Goal: Information Seeking & Learning: Check status

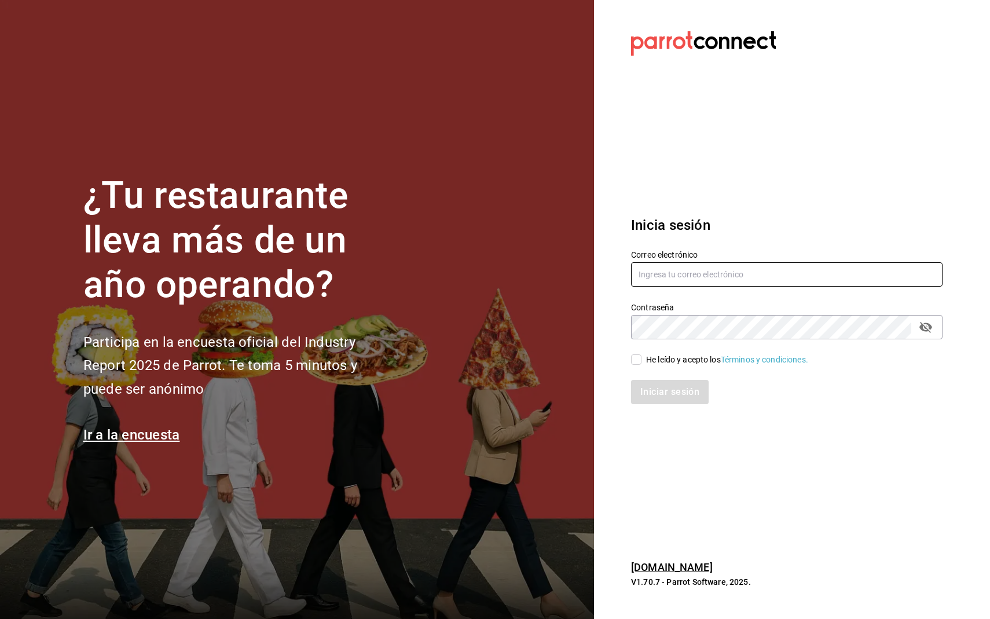
type input "[DOMAIN_NAME][EMAIL_ADDRESS][DOMAIN_NAME]"
click at [658, 364] on div "He leído y acepto los Términos y condiciones." at bounding box center [727, 360] width 162 height 12
click at [641, 364] on input "He leído y acepto los Términos y condiciones." at bounding box center [636, 359] width 10 height 10
checkbox input "true"
click at [674, 394] on button "Iniciar sesión" at bounding box center [670, 392] width 79 height 24
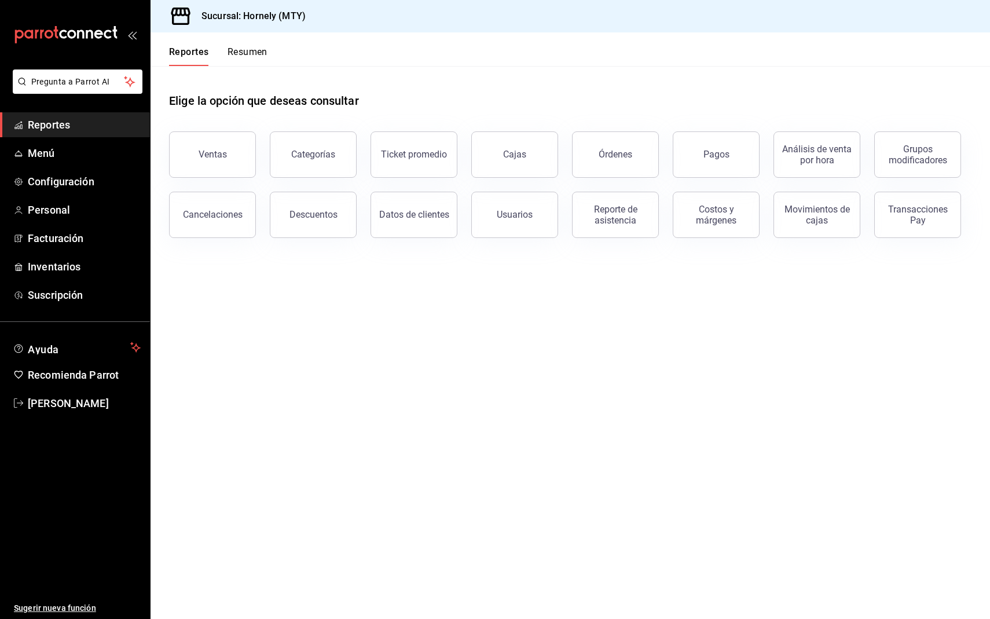
click at [549, 404] on main "Elige la opción que deseas consultar Ventas Categorías Ticket promedio Cajas Ór…" at bounding box center [570, 342] width 839 height 553
click at [721, 152] on div "Pagos" at bounding box center [716, 154] width 26 height 11
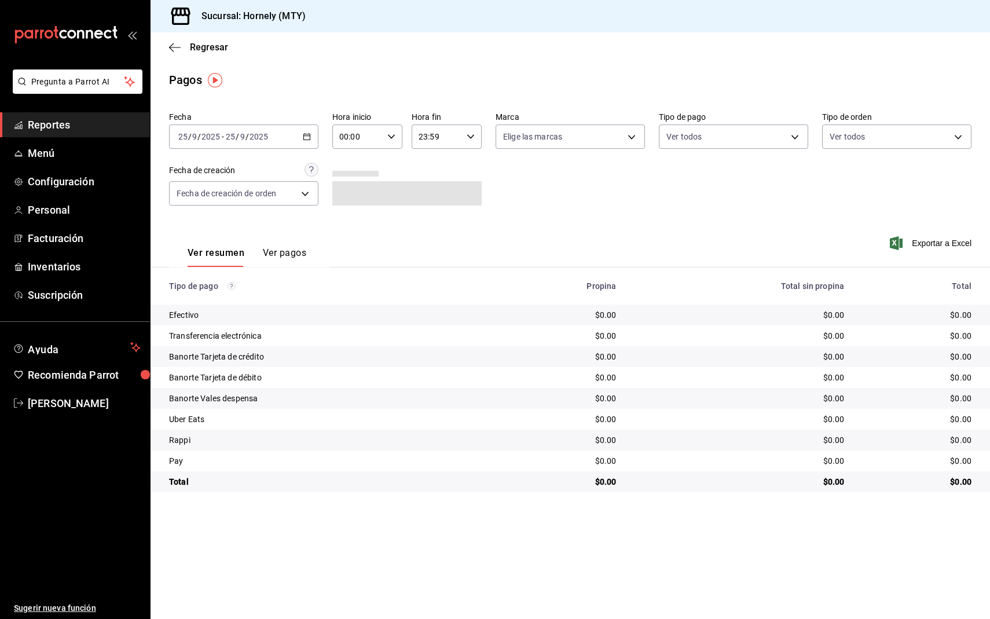
click at [302, 137] on div "[DATE] [DATE] - [DATE] [DATE]" at bounding box center [243, 136] width 149 height 24
click at [250, 189] on li "Ayer" at bounding box center [224, 198] width 108 height 26
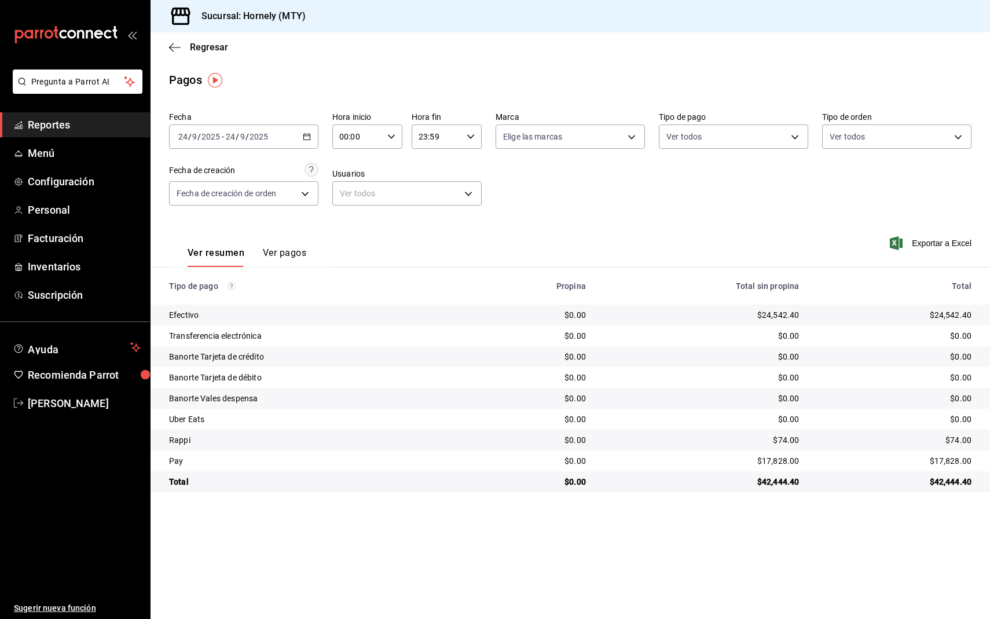
click at [963, 316] on div "$24,542.40" at bounding box center [894, 315] width 154 height 12
copy div "24,542.40"
click at [947, 454] on td "$17,828.00" at bounding box center [899, 460] width 182 height 21
click at [947, 457] on div "$17,828.00" at bounding box center [894, 461] width 154 height 12
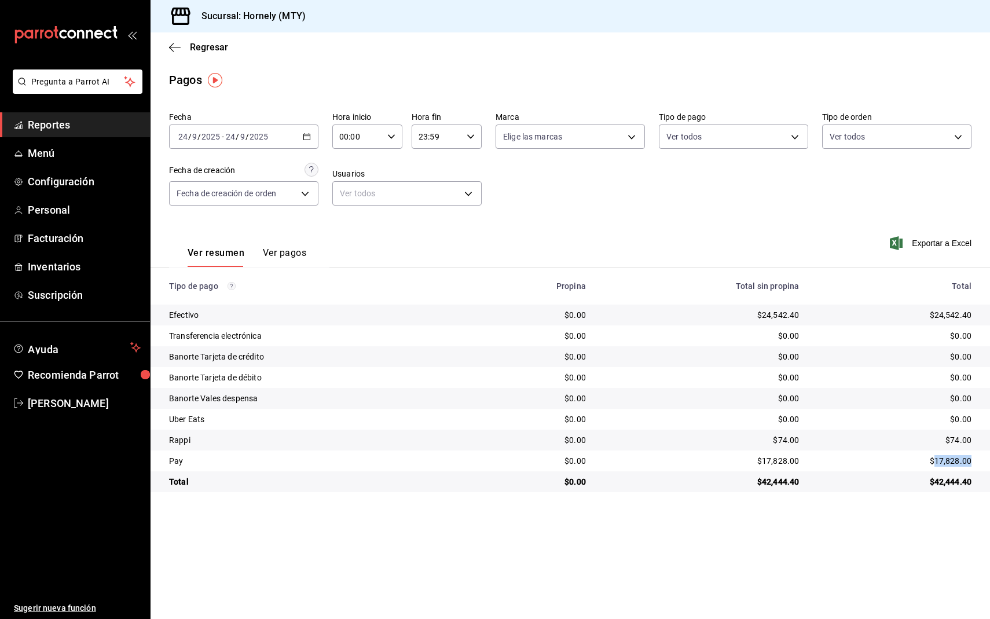
click at [947, 457] on div "$17,828.00" at bounding box center [894, 461] width 154 height 12
copy div "$17,828.00"
click at [958, 438] on div "$74.00" at bounding box center [894, 440] width 154 height 12
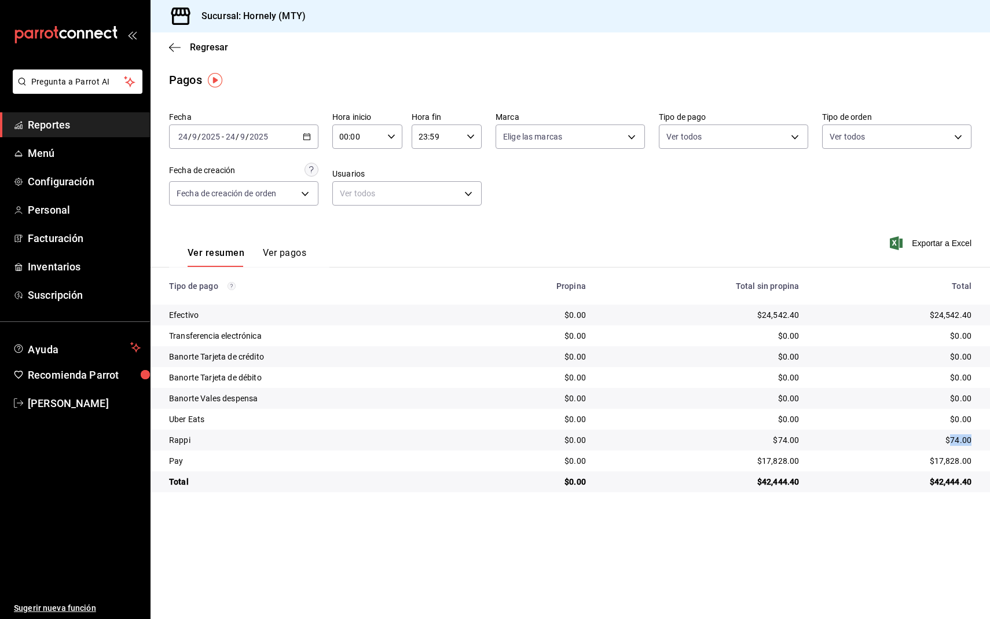
copy div "74.00"
click at [519, 179] on div "Fecha 2025-09-24 24 / 9 / 2025 - 2025-09-24 24 / 9 / 2025 Hora inicio 00:00 Hor…" at bounding box center [570, 163] width 802 height 112
click at [74, 120] on span "Reportes" at bounding box center [84, 125] width 113 height 16
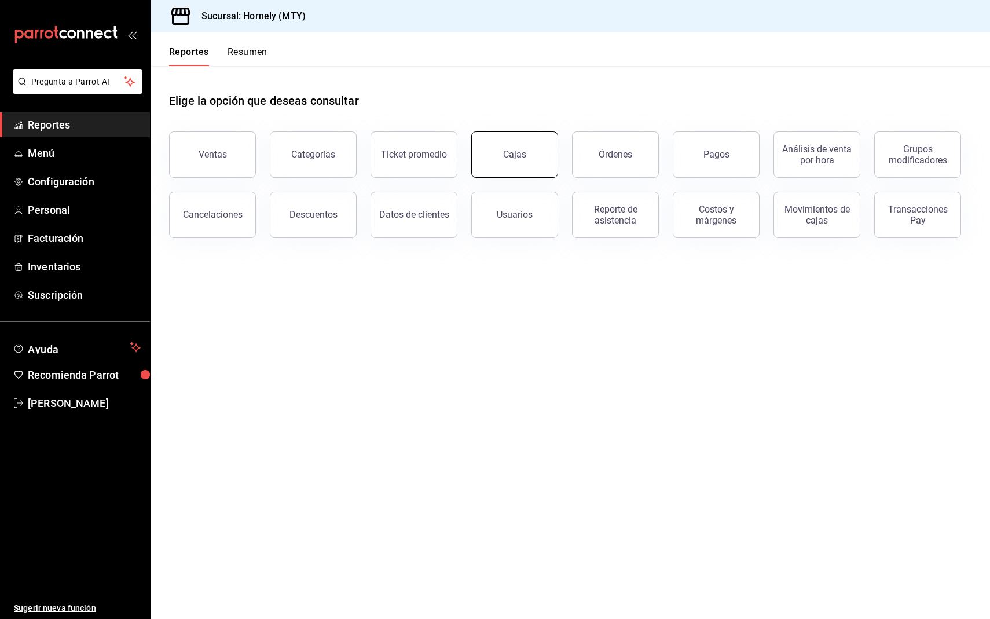
click at [526, 157] on link "Cajas" at bounding box center [514, 154] width 87 height 46
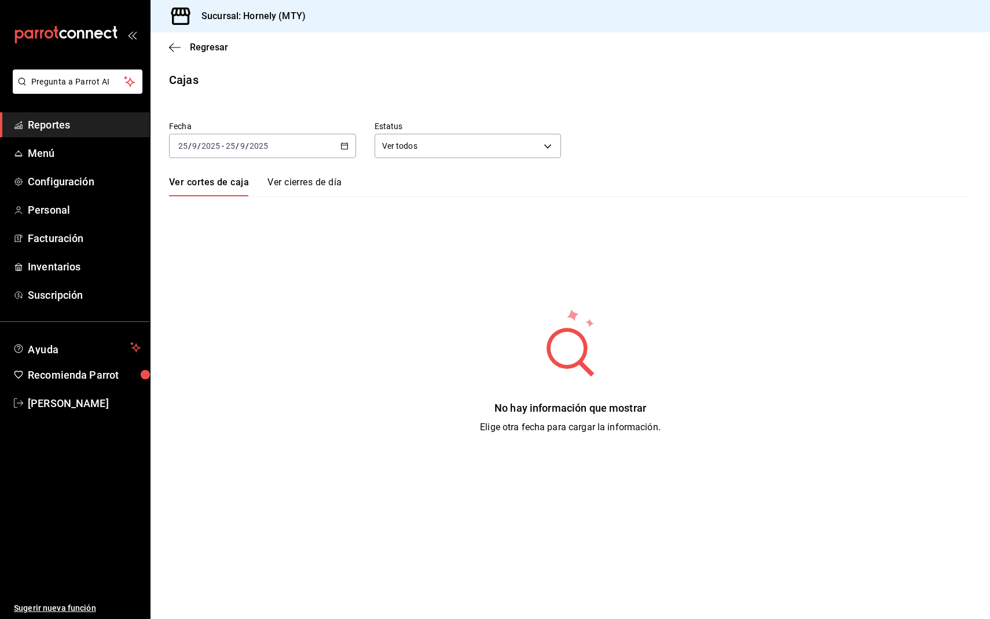
click at [339, 144] on div "2025-09-25 25 / 9 / 2025 - 2025-09-25 25 / 9 / 2025" at bounding box center [262, 146] width 187 height 24
click at [201, 217] on li "Ayer" at bounding box center [224, 207] width 108 height 26
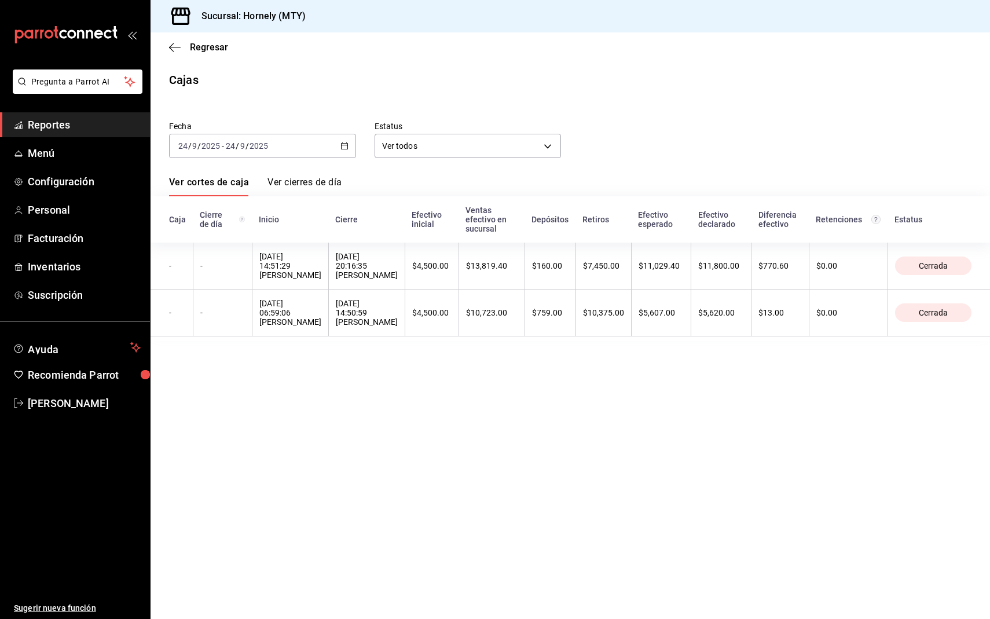
click at [345, 141] on div "2025-09-24 24 / 9 / 2025 - 2025-09-24 24 / 9 / 2025" at bounding box center [262, 146] width 187 height 24
click at [195, 319] on li "Rango de fechas" at bounding box center [224, 311] width 108 height 26
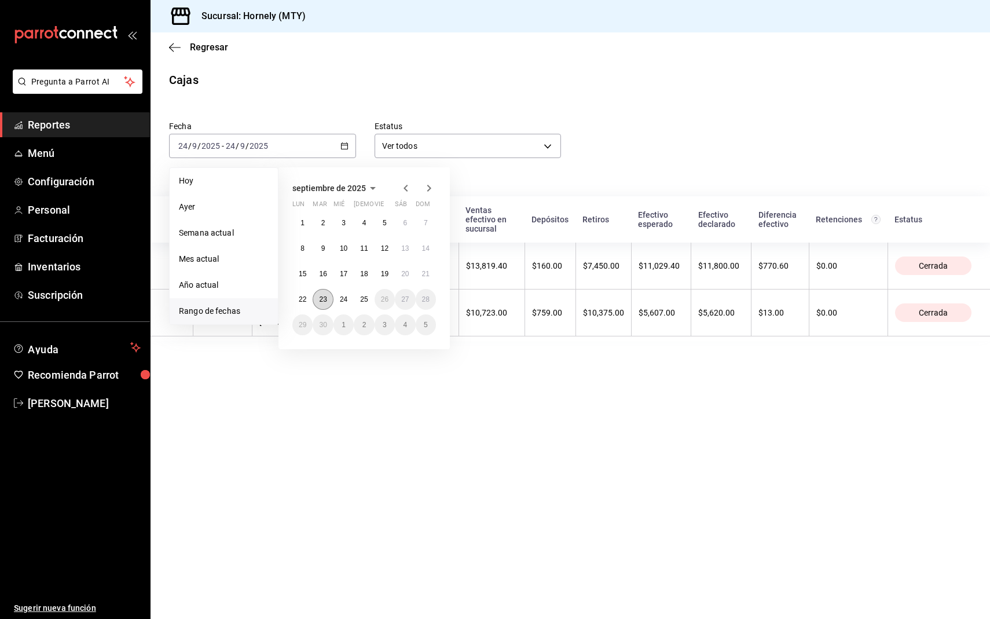
click at [327, 296] on abbr "23" at bounding box center [323, 299] width 8 height 8
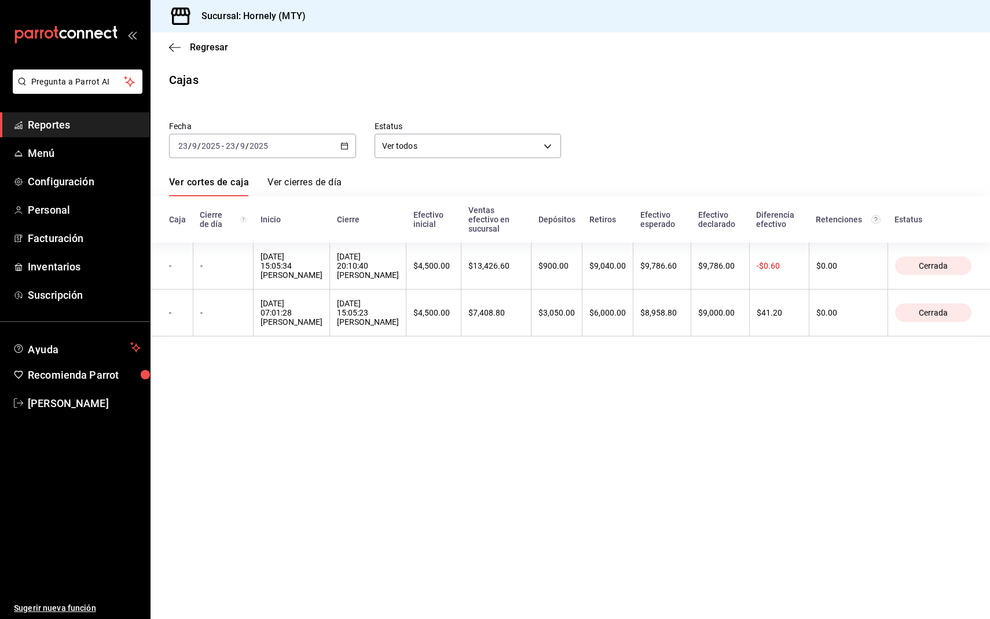
click at [327, 150] on div "2025-09-23 23 / 9 / 2025 - 2025-09-23 23 / 9 / 2025" at bounding box center [262, 146] width 187 height 24
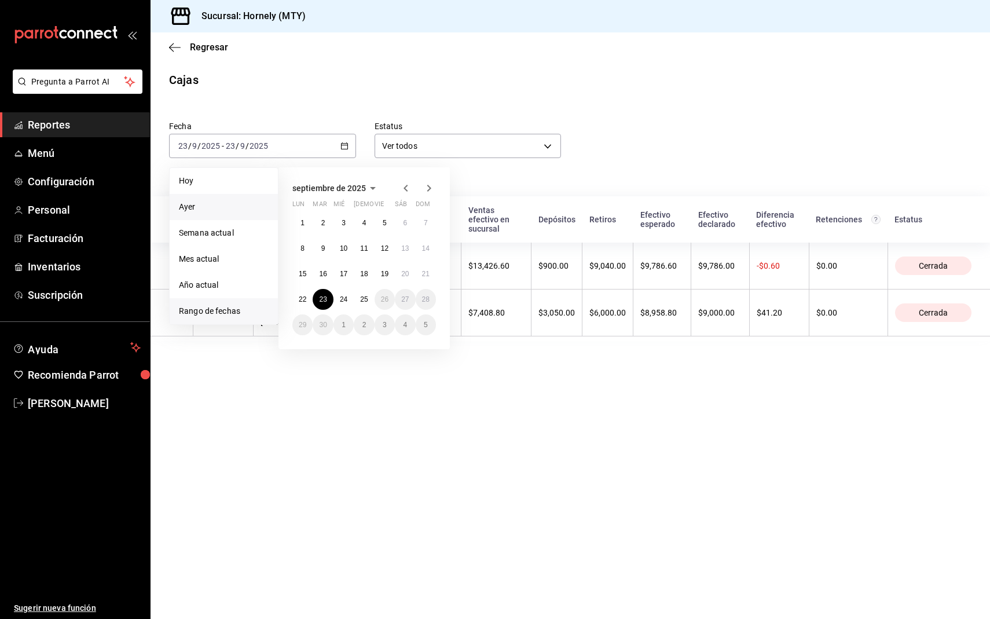
click at [229, 203] on span "Ayer" at bounding box center [224, 207] width 90 height 12
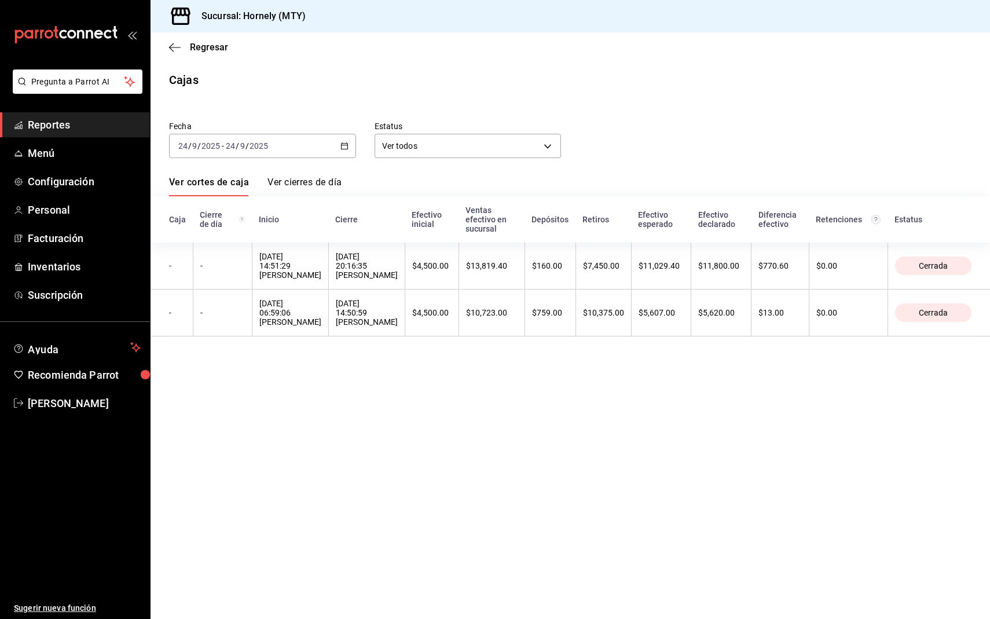
click at [71, 125] on span "Reportes" at bounding box center [84, 125] width 113 height 16
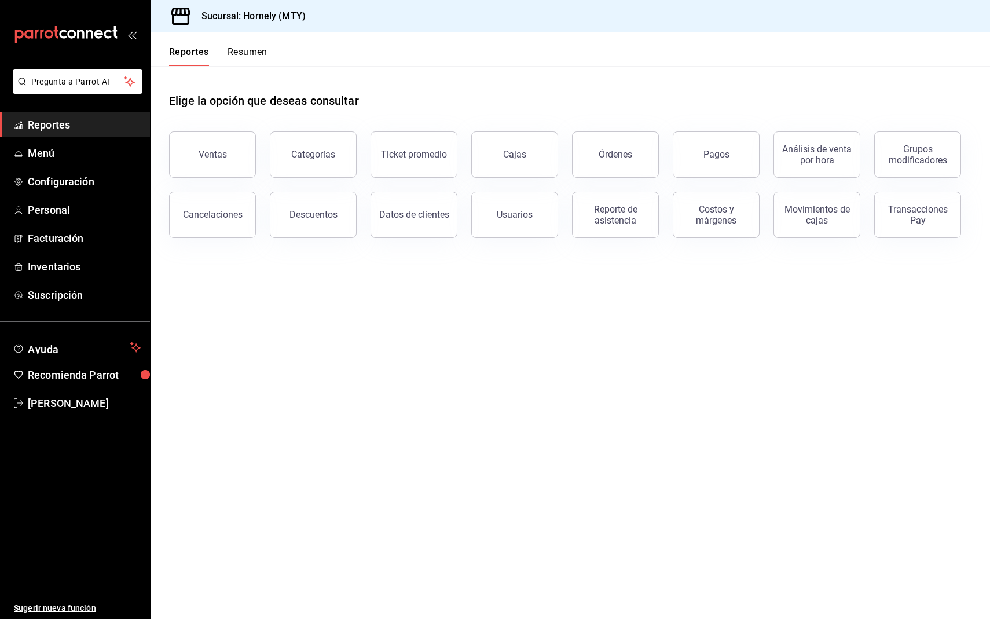
click at [693, 300] on main "Elige la opción que deseas consultar Ventas Categorías Ticket promedio Cajas Ór…" at bounding box center [570, 342] width 839 height 553
click at [721, 164] on button "Pagos" at bounding box center [716, 154] width 87 height 46
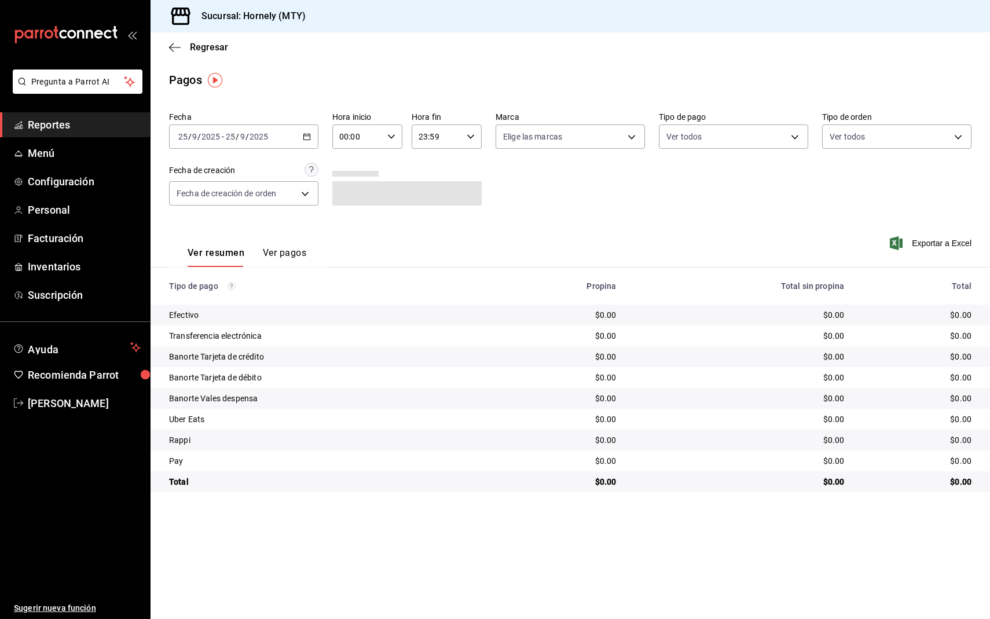
click at [466, 63] on main "Regresar Pagos Fecha 2025-09-25 25 / 9 / 2025 - 2025-09-25 25 / 9 / 2025 Hora i…" at bounding box center [570, 325] width 839 height 586
click at [74, 133] on link "Reportes" at bounding box center [75, 124] width 150 height 25
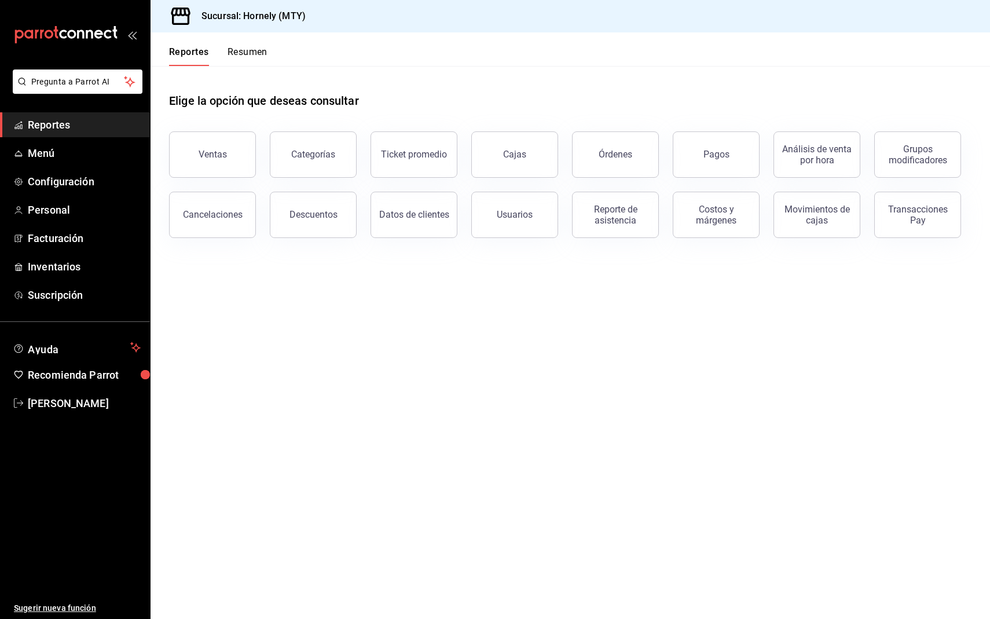
click at [481, 100] on div "Elige la opción que deseas consultar" at bounding box center [570, 92] width 802 height 52
click at [204, 156] on div "Ventas" at bounding box center [213, 154] width 28 height 11
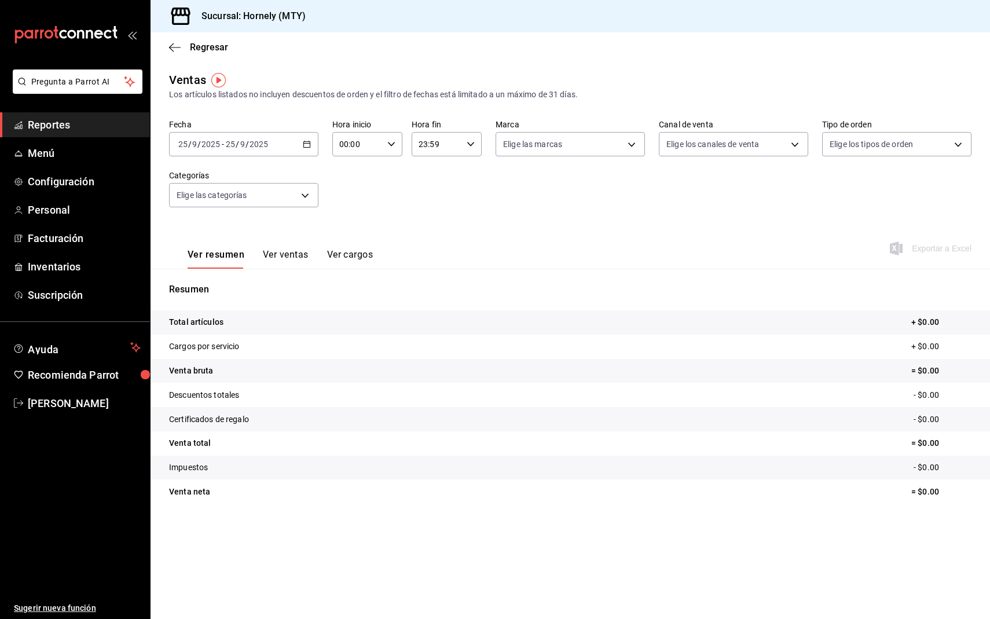
click at [534, 241] on div "Ver resumen Ver ventas Ver cargos Exportar a Excel" at bounding box center [570, 244] width 839 height 47
click at [68, 182] on span "Configuración" at bounding box center [84, 182] width 113 height 16
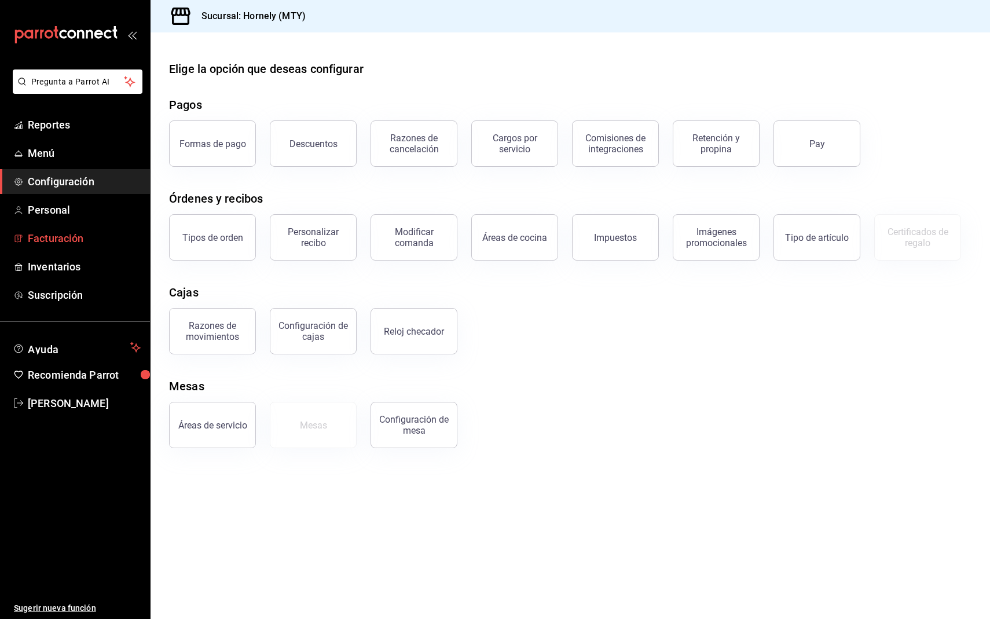
click at [57, 245] on link "Facturación" at bounding box center [75, 238] width 150 height 25
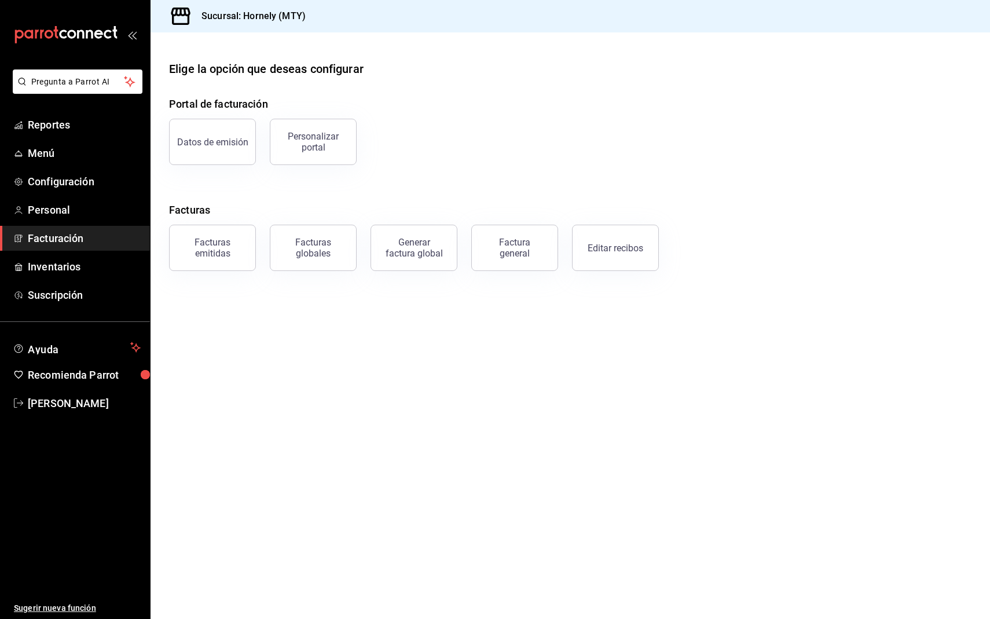
click at [654, 344] on main "Elige la opción que deseas configurar Portal de facturación Datos de emisión Pe…" at bounding box center [570, 325] width 839 height 586
click at [607, 265] on button "Editar recibos" at bounding box center [615, 248] width 87 height 46
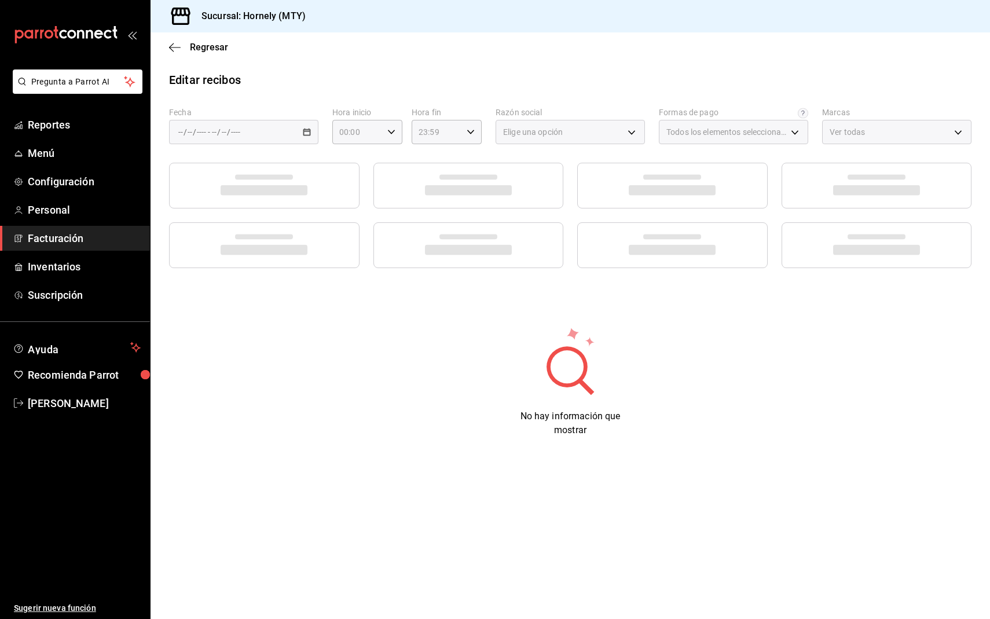
type input "fb0911c4-8c81-440c-afc8-d8364f99058a"
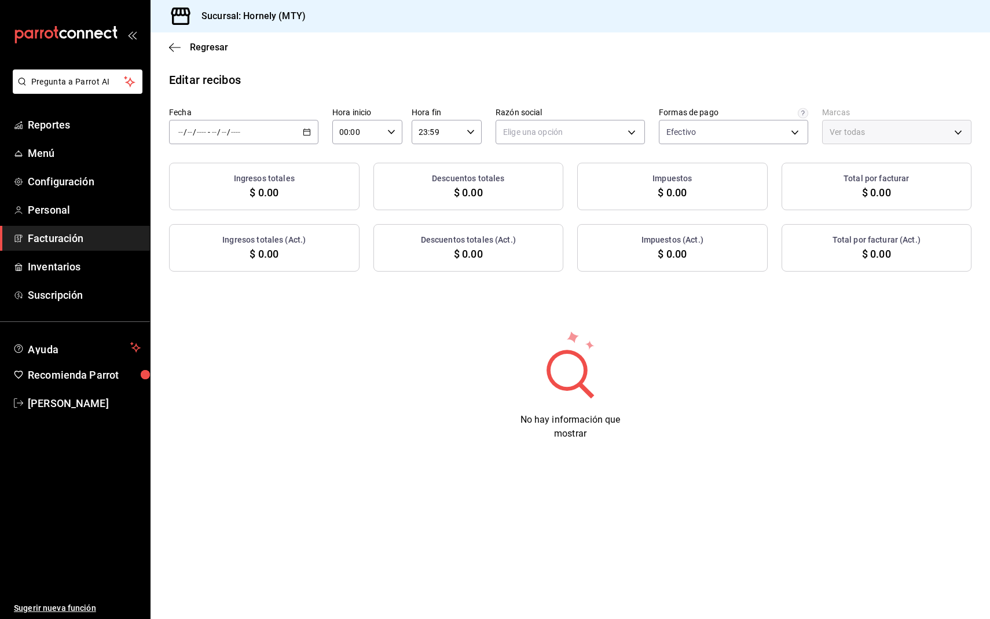
click at [263, 121] on div "/ / - / /" at bounding box center [243, 132] width 149 height 24
click at [226, 188] on span "Ayer" at bounding box center [224, 193] width 90 height 12
click at [552, 138] on body "Pregunta a Parrot AI Reportes Menú Configuración Personal Facturación Inventari…" at bounding box center [495, 309] width 990 height 619
click at [551, 190] on li "HORNELY PAN Y PASTELES" at bounding box center [570, 190] width 148 height 21
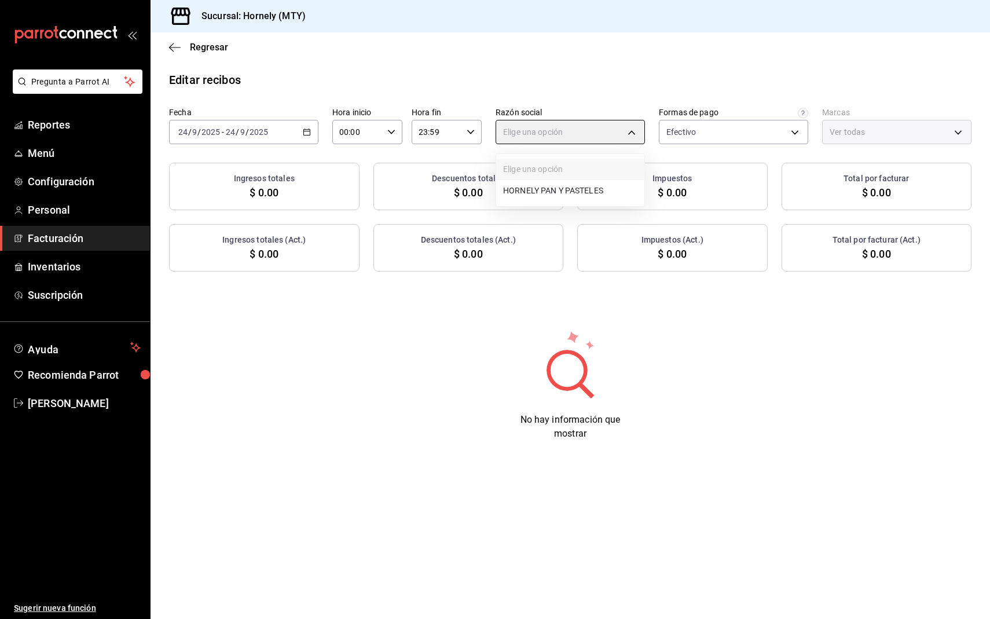
type input "b2cd780a-b572-4f60-9a57-482b6a6c9eaf"
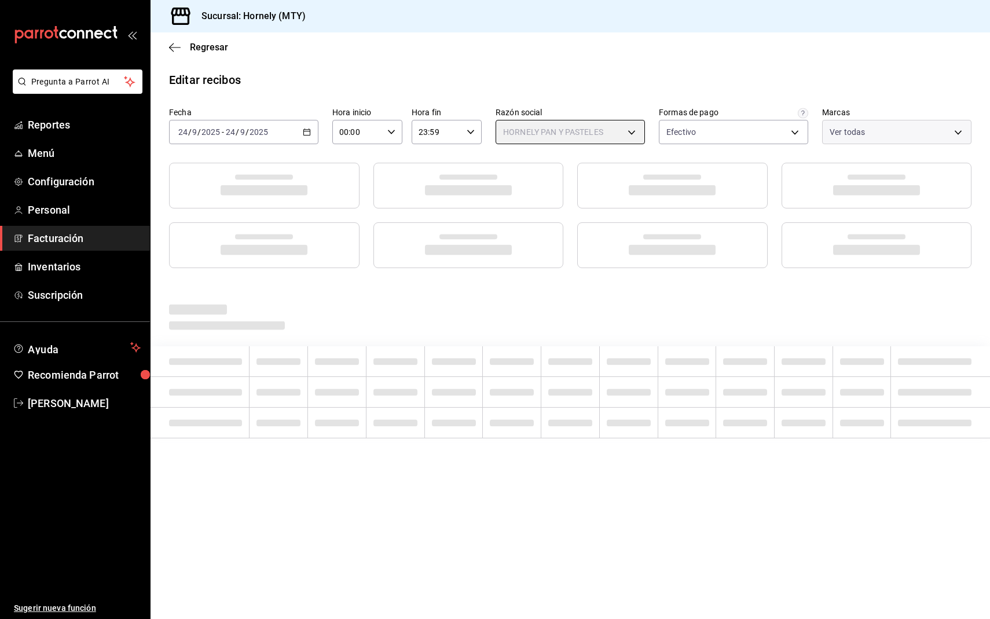
type input "f940d65f-f315-40ad-96cd-36aca2dc56c6"
click at [550, 60] on div "Regresar" at bounding box center [570, 47] width 839 height 30
click at [611, 57] on div "Regresar" at bounding box center [570, 47] width 839 height 30
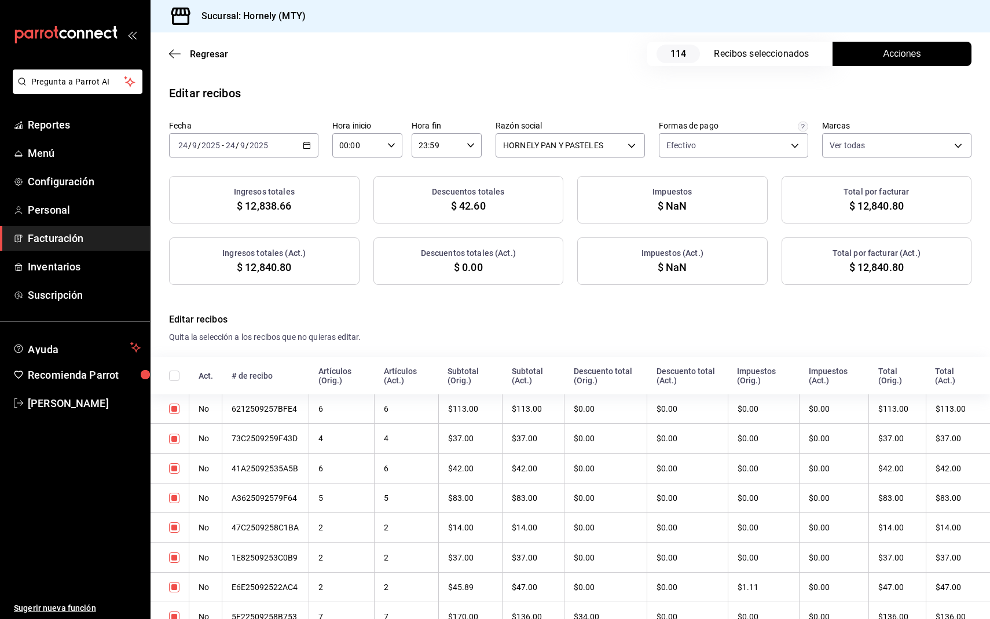
checkbox input "true"
click at [876, 56] on button "Acciones" at bounding box center [902, 54] width 139 height 24
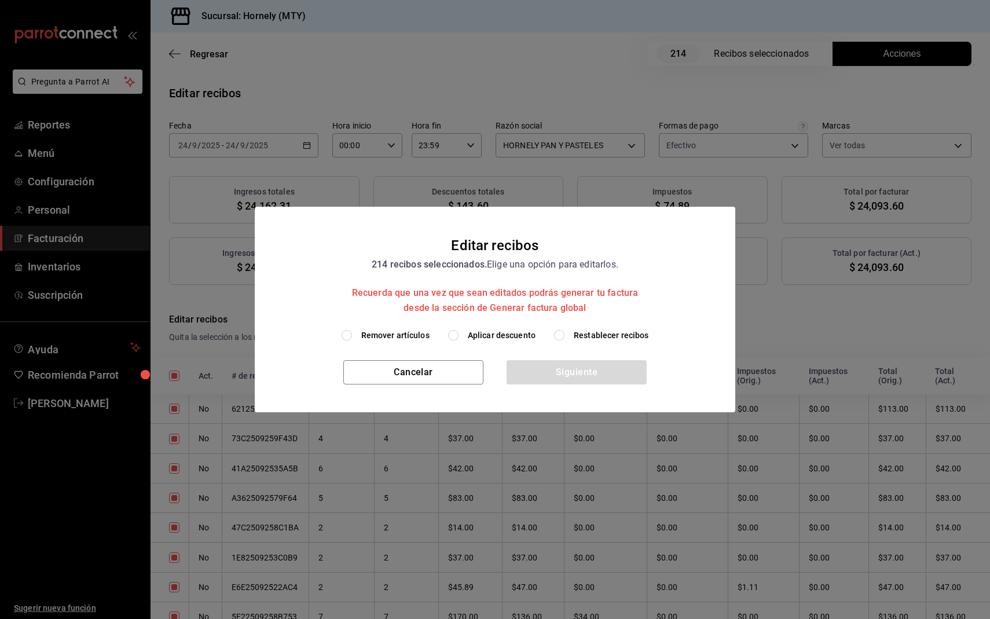
click at [516, 333] on span "Aplicar descuento" at bounding box center [502, 335] width 68 height 12
click at [459, 333] on input "Aplicar descuento" at bounding box center [453, 335] width 10 height 10
radio input "true"
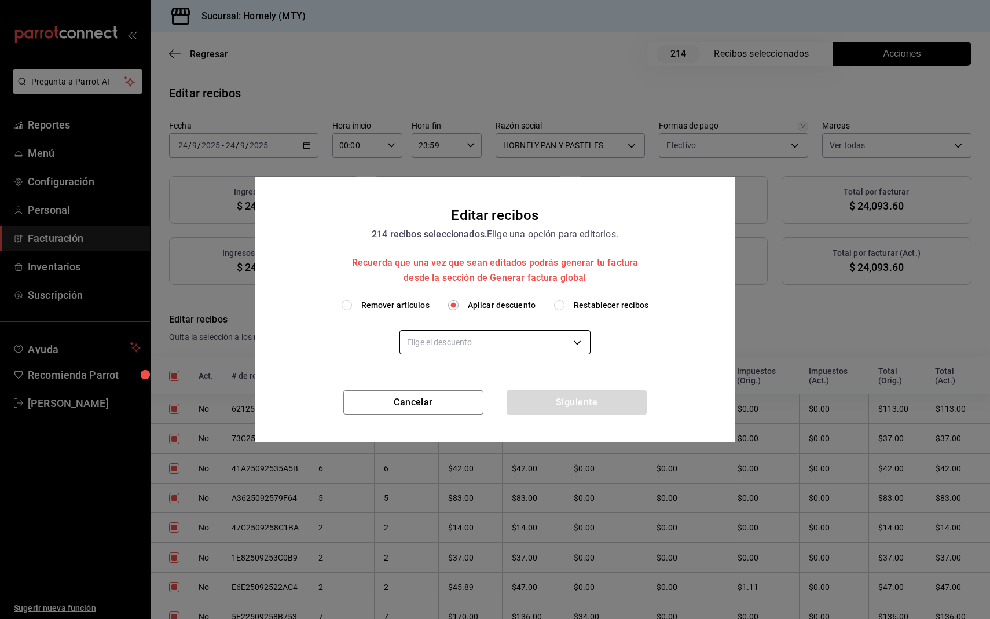
click at [514, 340] on body "Pregunta a Parrot AI Reportes Menú Configuración Personal Facturación Inventari…" at bounding box center [495, 309] width 990 height 619
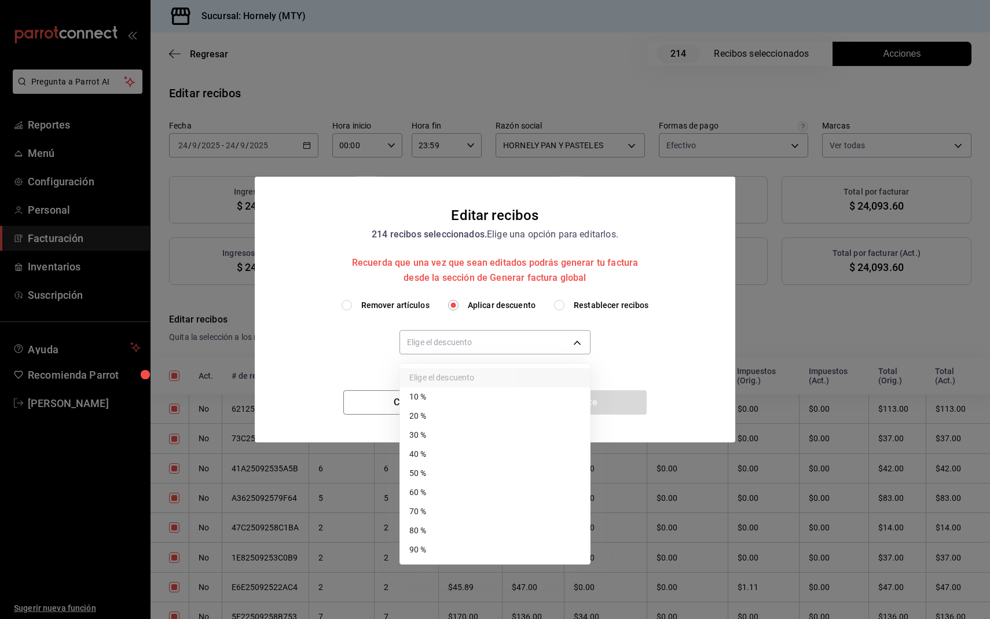
click at [449, 471] on li "50 %" at bounding box center [495, 473] width 190 height 19
type input "50"
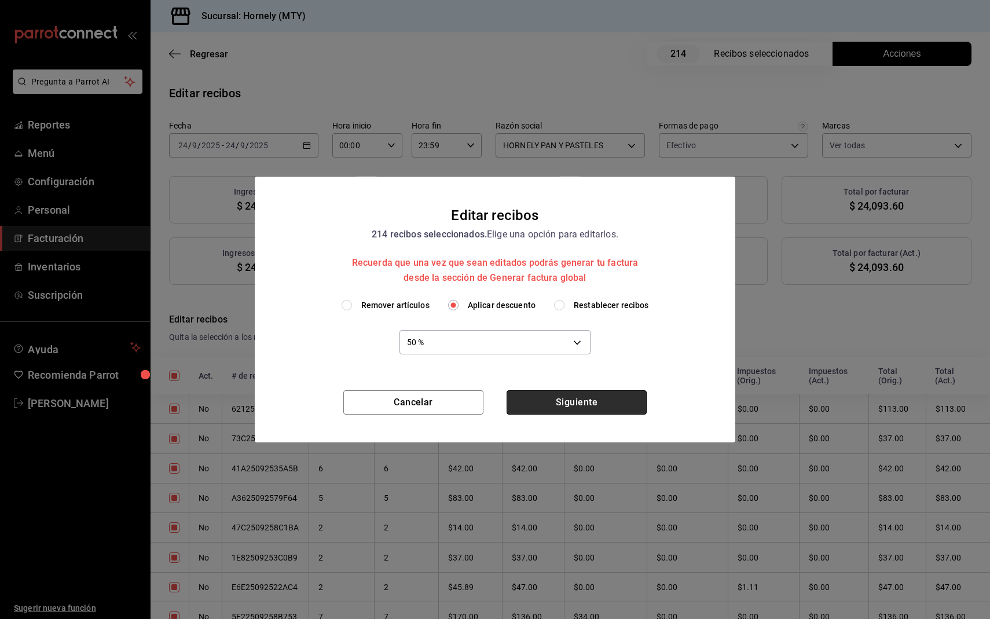
click at [538, 402] on button "Siguiente" at bounding box center [577, 402] width 140 height 24
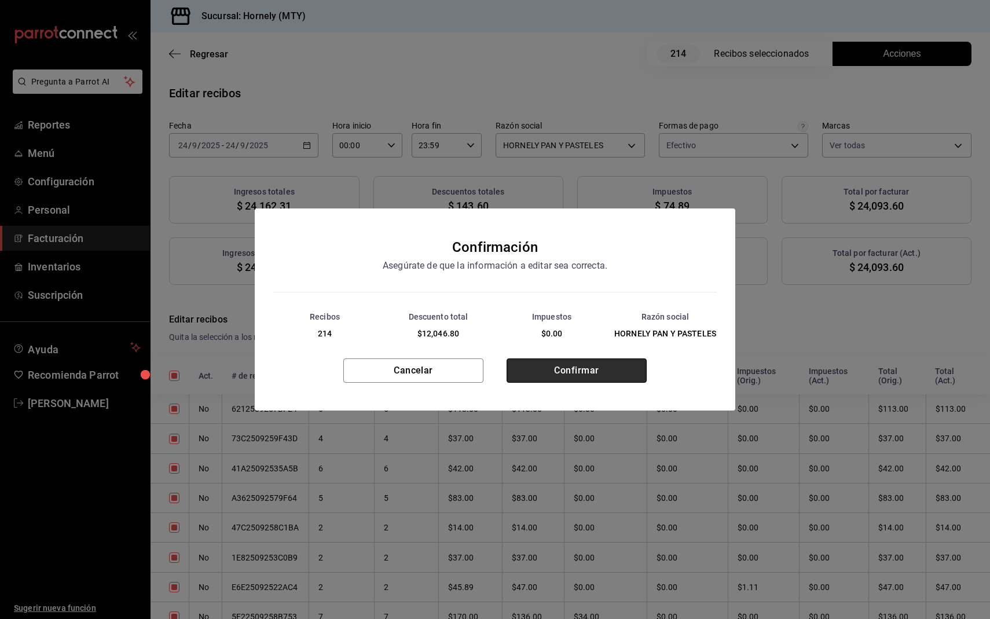
click at [569, 377] on button "Confirmar" at bounding box center [577, 370] width 140 height 24
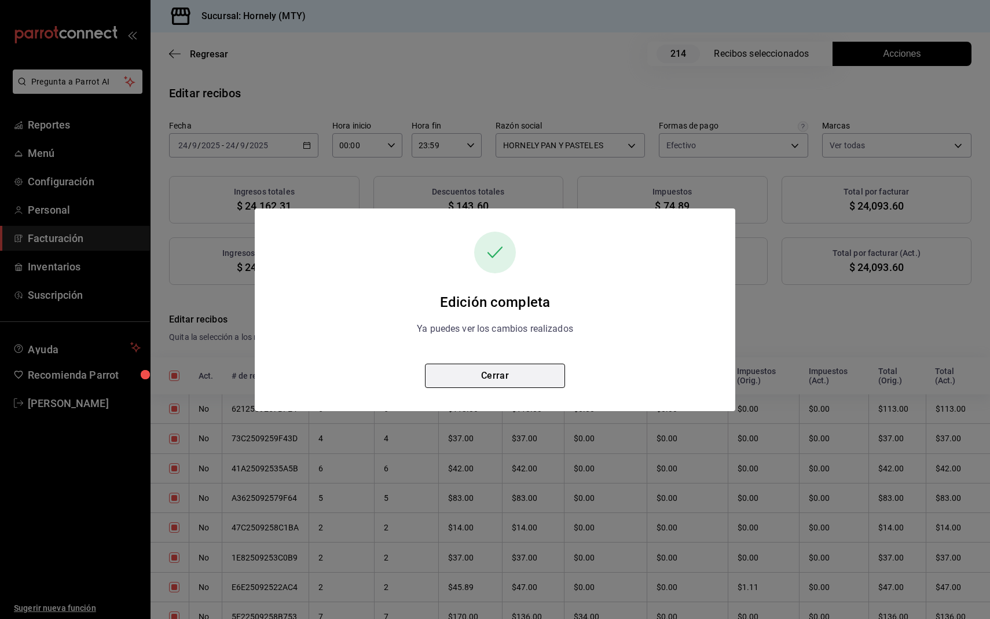
click at [564, 377] on div "Edición completa Ya puedes ver los cambios realizados Cerrar" at bounding box center [495, 310] width 481 height 156
click at [550, 377] on button "Cerrar" at bounding box center [495, 376] width 140 height 24
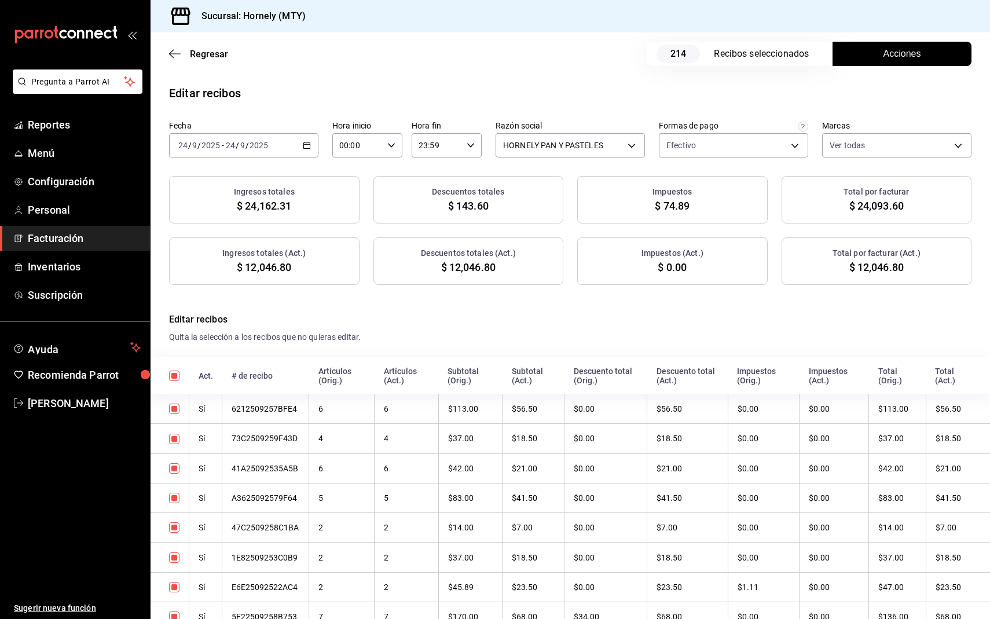
click at [871, 265] on span "$ 12,046.80" at bounding box center [876, 267] width 54 height 16
copy span "12,046.80"
click at [85, 126] on span "Reportes" at bounding box center [84, 125] width 113 height 16
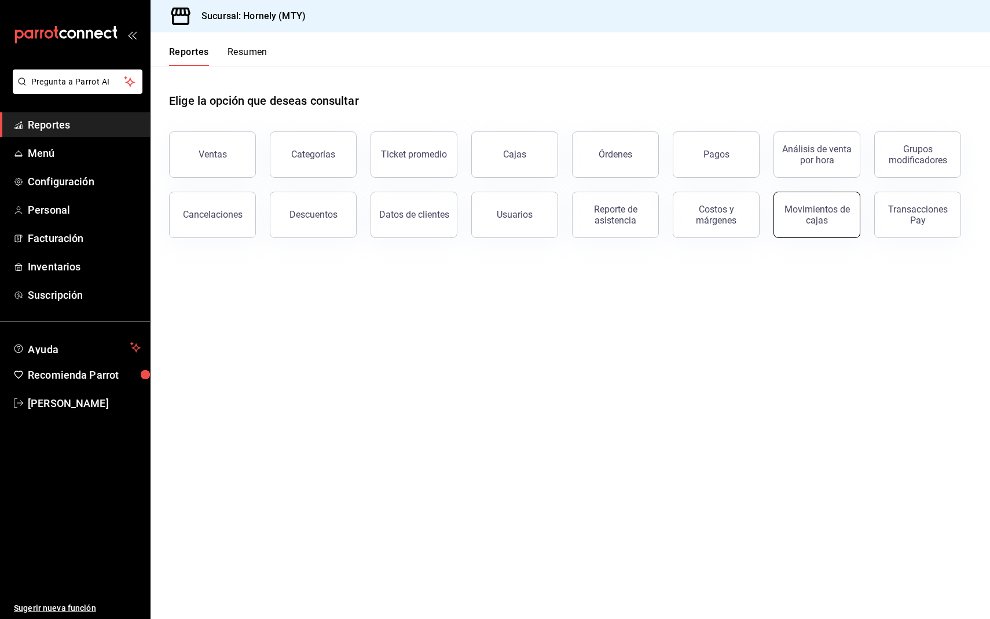
click at [823, 215] on div "Movimientos de cajas" at bounding box center [817, 215] width 72 height 22
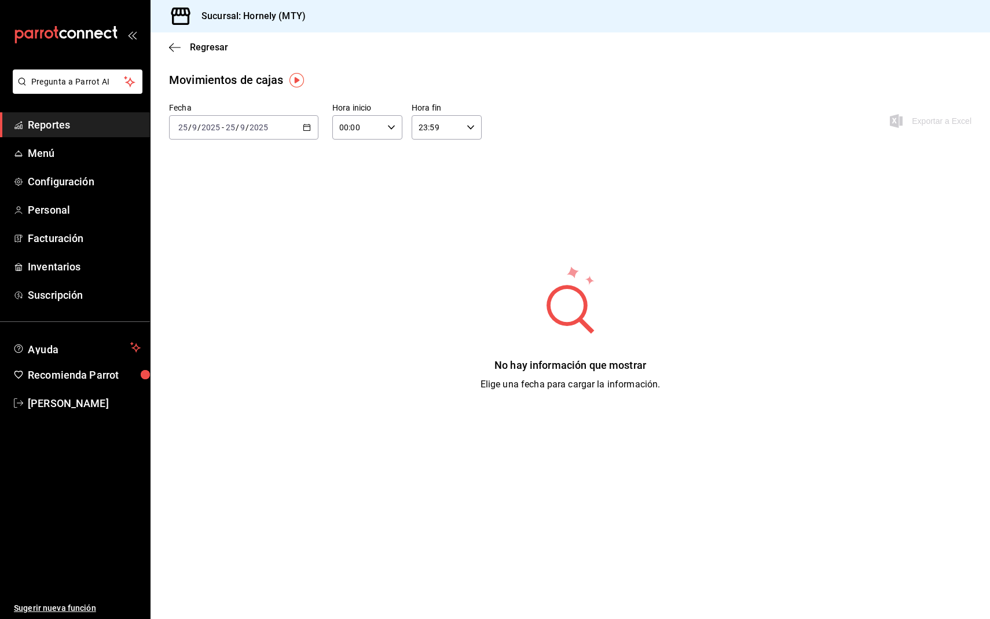
click at [298, 121] on div "2025-09-25 25 / 9 / 2025 - 2025-09-25 25 / 9 / 2025" at bounding box center [243, 127] width 149 height 24
click at [259, 177] on li "Ayer" at bounding box center [224, 188] width 108 height 26
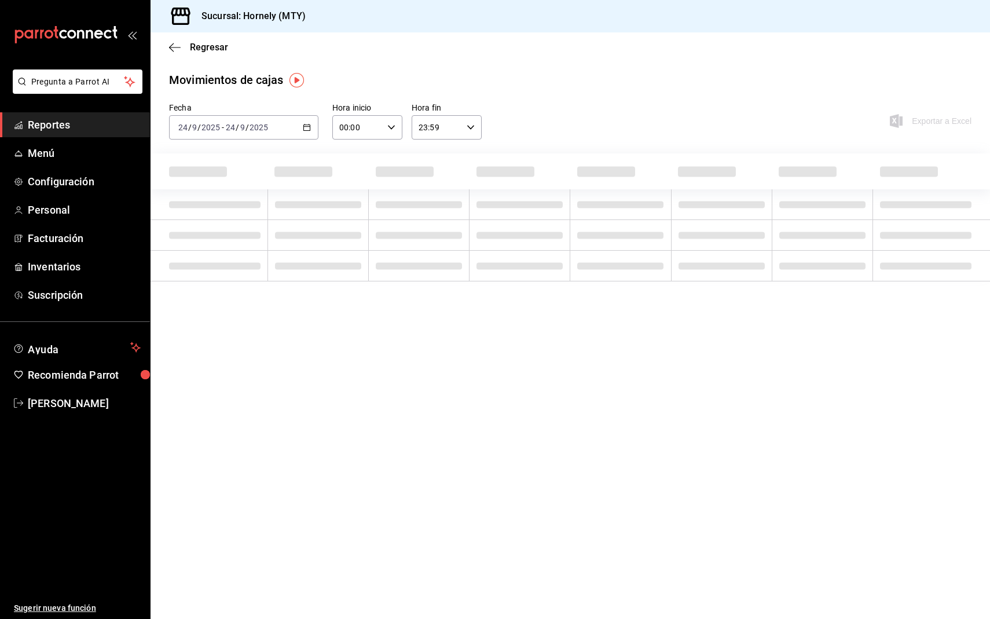
click at [674, 88] on div "Movimientos de cajas" at bounding box center [570, 79] width 802 height 17
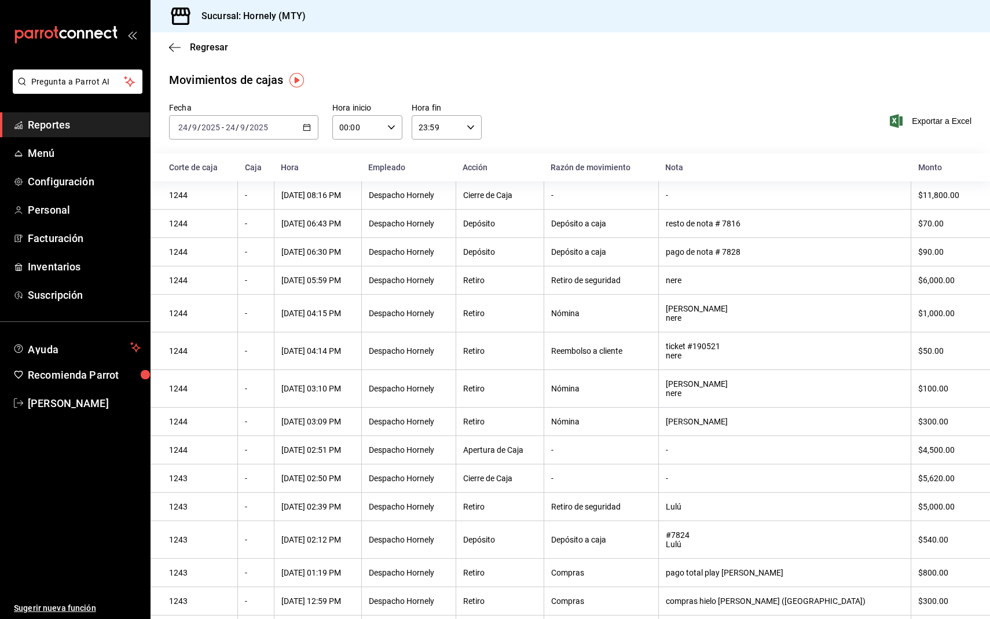
click at [703, 92] on div "Movimientos de cajas Fecha 2025-09-24 24 / 9 / 2025 - 2025-09-24 24 / 9 / 2025 …" at bounding box center [570, 496] width 839 height 850
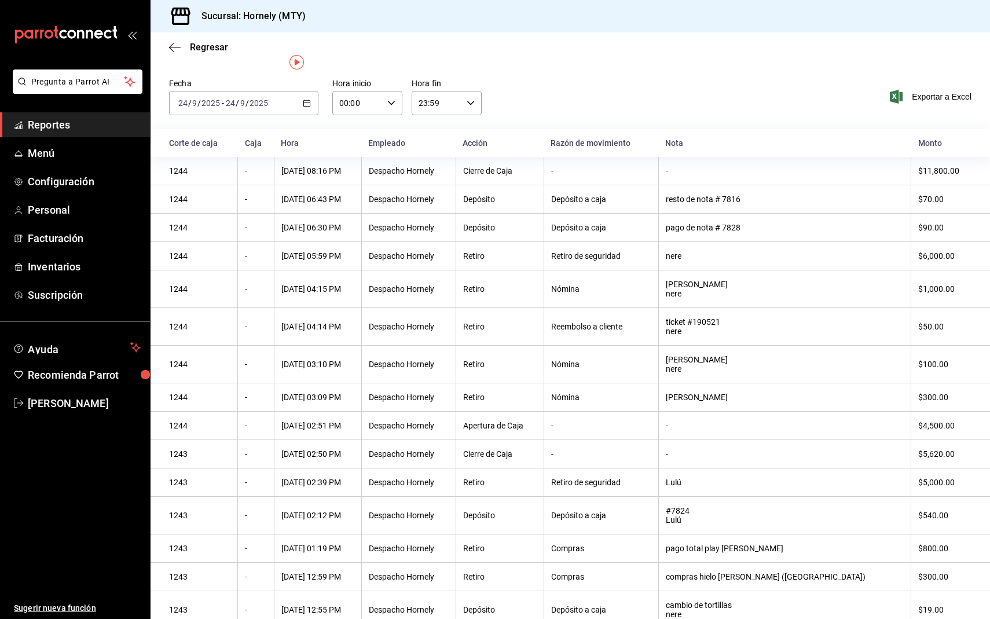
scroll to position [13, 0]
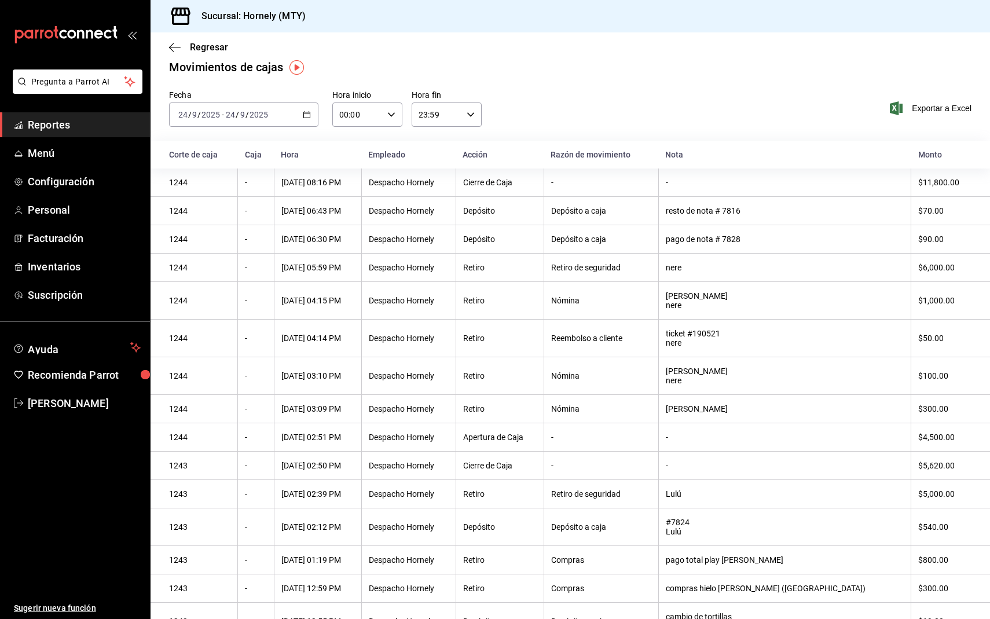
click at [76, 124] on span "Reportes" at bounding box center [84, 125] width 113 height 16
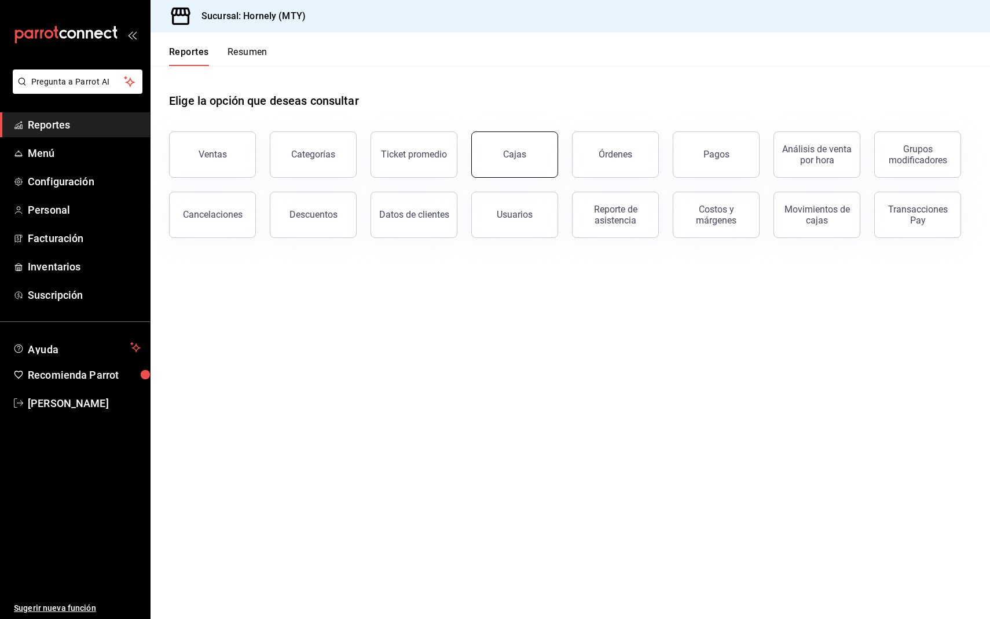
click at [527, 157] on link "Cajas" at bounding box center [514, 154] width 87 height 46
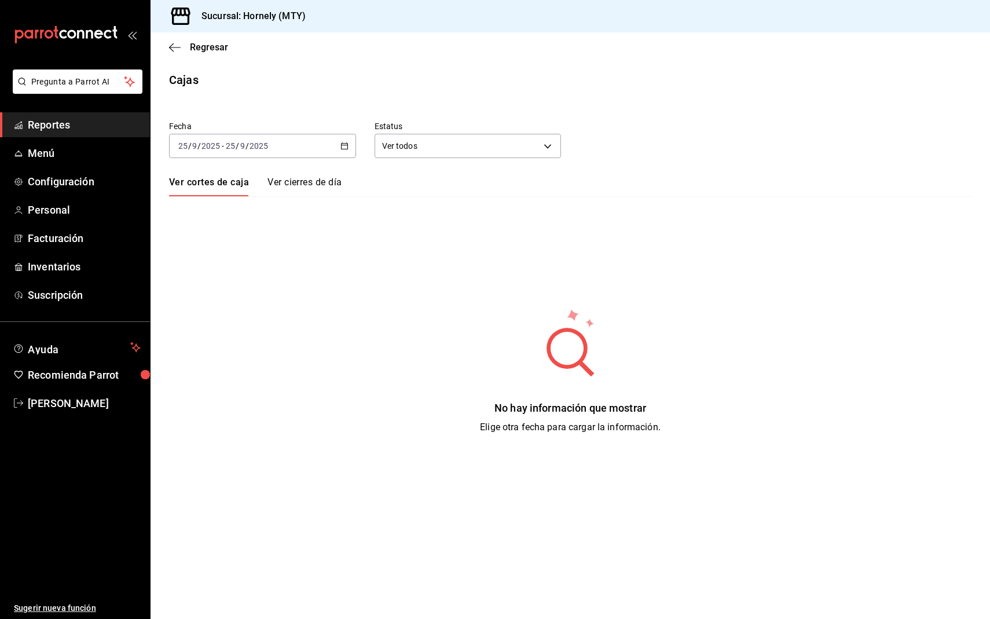
click at [298, 150] on div "2025-09-25 25 / 9 / 2025 - 2025-09-25 25 / 9 / 2025" at bounding box center [262, 146] width 187 height 24
click at [74, 133] on link "Reportes" at bounding box center [75, 124] width 150 height 25
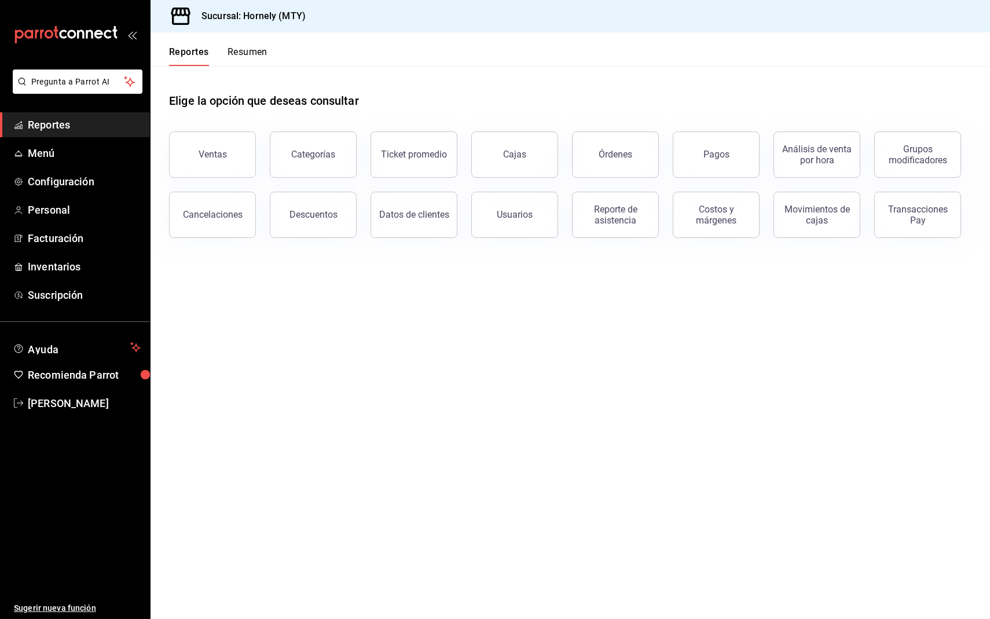
drag, startPoint x: 703, startPoint y: 153, endPoint x: 552, endPoint y: 79, distance: 168.3
click at [552, 79] on div "Elige la opción que deseas consultar Ventas Categorías Ticket promedio Cajas Ór…" at bounding box center [570, 152] width 802 height 172
click at [614, 148] on button "Órdenes" at bounding box center [615, 154] width 87 height 46
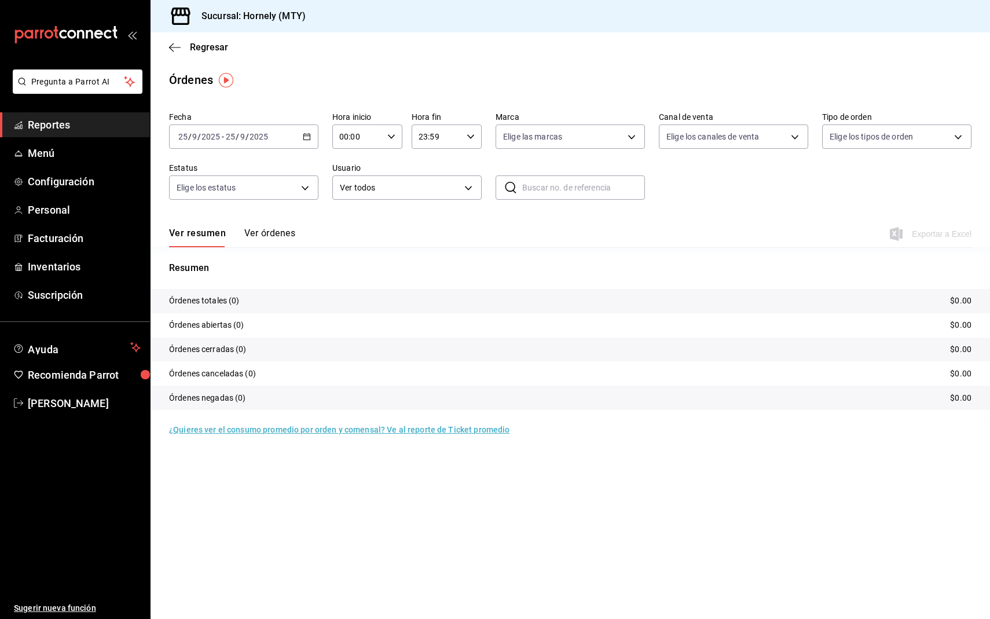
click at [285, 134] on div "2025-09-25 25 / 9 / 2025 - 2025-09-25 25 / 9 / 2025" at bounding box center [243, 136] width 149 height 24
click at [234, 196] on span "Ayer" at bounding box center [224, 198] width 90 height 12
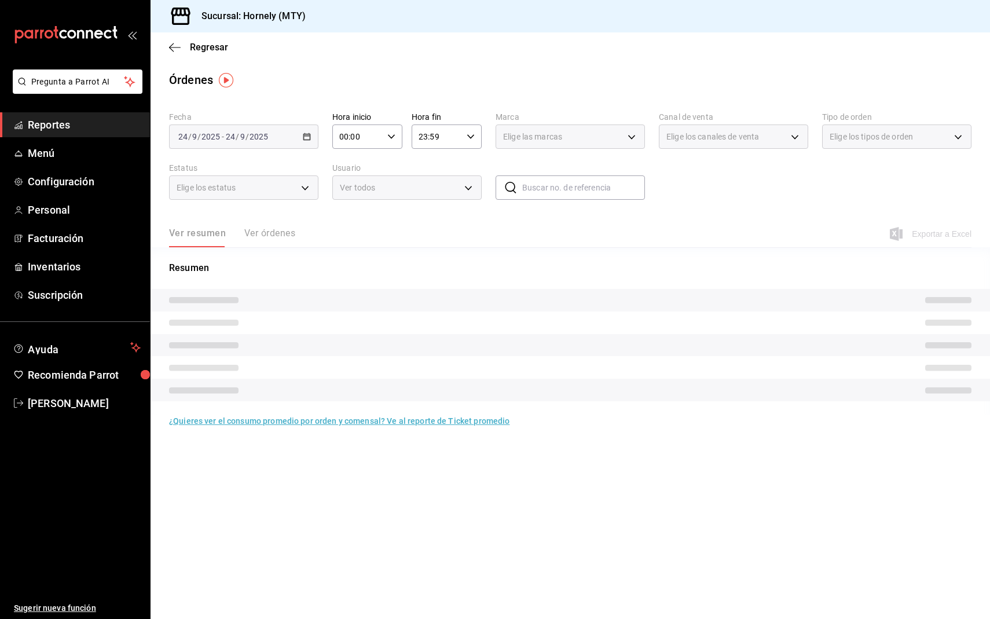
click at [716, 188] on div "Fecha 2025-09-24 24 / 9 / 2025 - 2025-09-24 24 / 9 / 2025 Hora inicio 00:00 Hor…" at bounding box center [570, 160] width 802 height 107
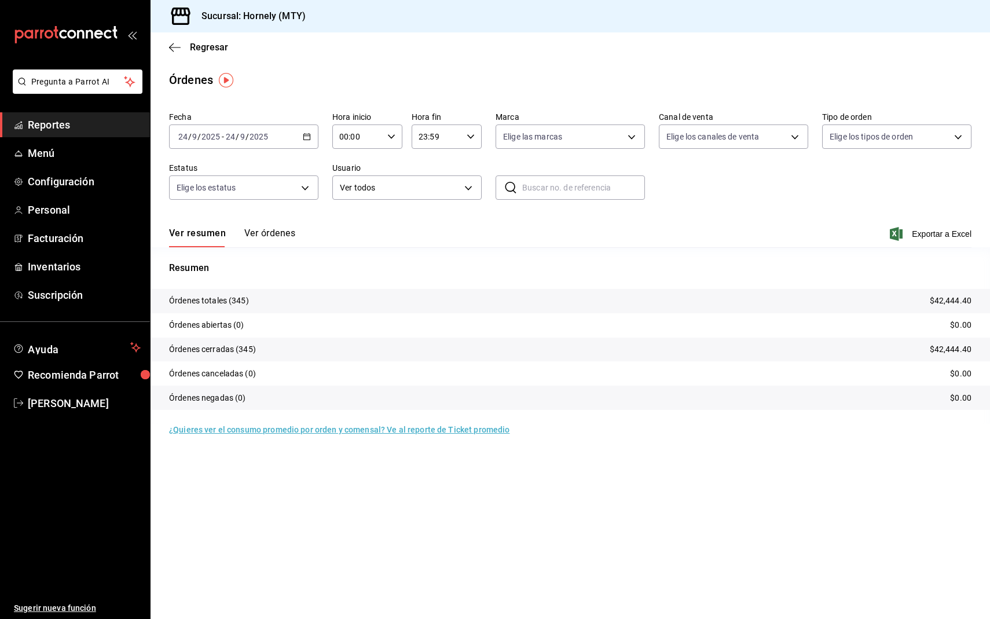
click at [716, 188] on div "Fecha 2025-09-24 24 / 9 / 2025 - 2025-09-24 24 / 9 / 2025 Hora inicio 00:00 Hor…" at bounding box center [570, 160] width 802 height 107
click at [240, 303] on p "Órdenes totales (345)" at bounding box center [209, 301] width 80 height 12
copy p "345"
click at [478, 76] on div "Órdenes" at bounding box center [570, 79] width 839 height 17
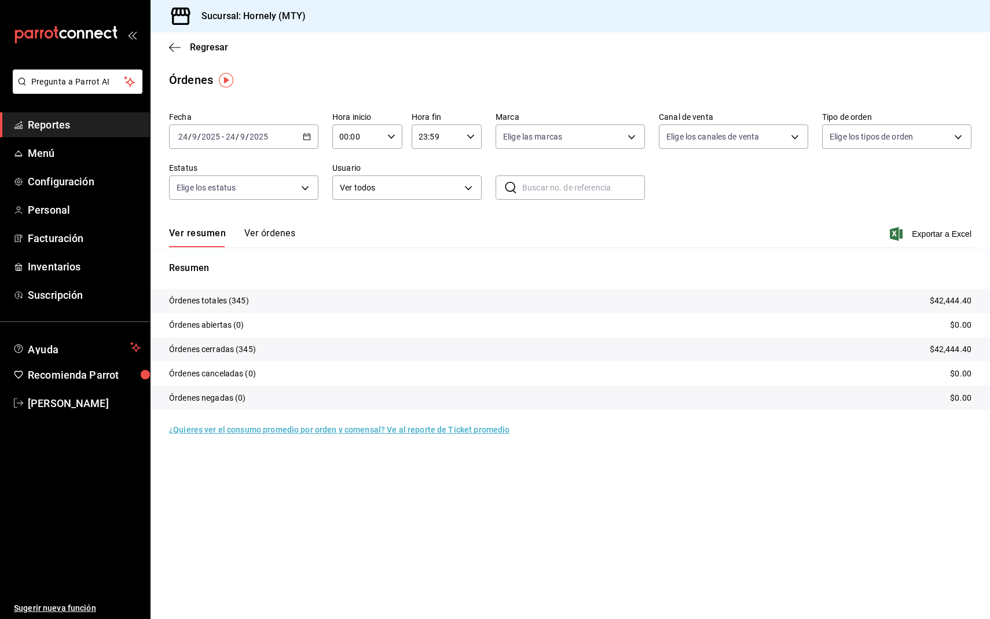
click at [478, 76] on div "Órdenes" at bounding box center [570, 79] width 839 height 17
click at [174, 53] on div "Regresar" at bounding box center [570, 47] width 839 height 30
click at [212, 43] on span "Regresar" at bounding box center [209, 47] width 38 height 11
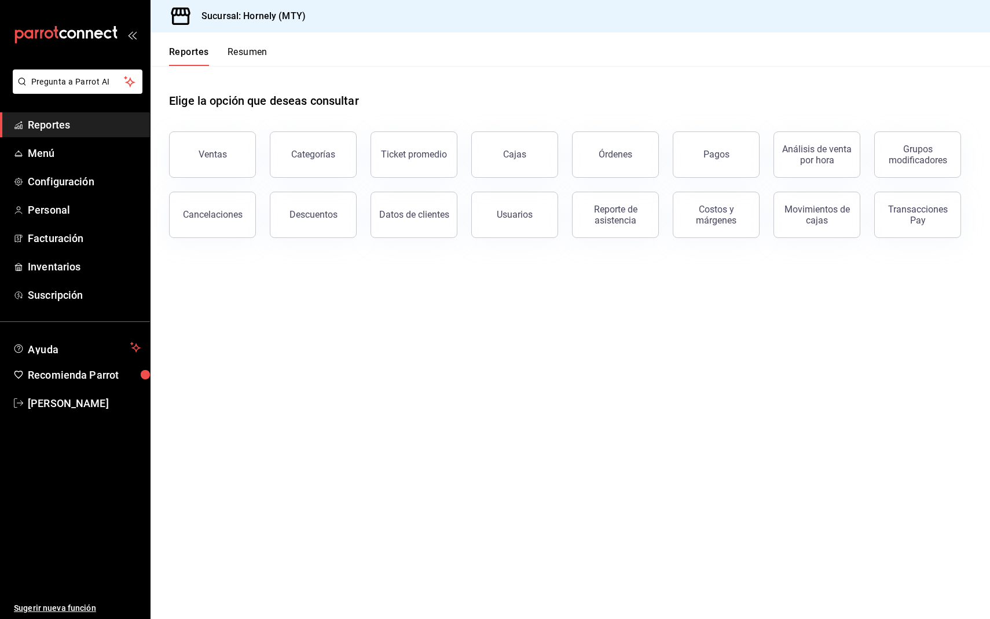
click at [406, 75] on div "Elige la opción que deseas consultar" at bounding box center [570, 92] width 802 height 52
click at [538, 467] on main "Elige la opción que deseas consultar Ventas Categorías Ticket promedio Cajas Ór…" at bounding box center [570, 342] width 839 height 553
click at [570, 449] on main "Elige la opción que deseas consultar Ventas Categorías Ticket promedio Cajas Ór…" at bounding box center [570, 342] width 839 height 553
